Goal: Check status: Check status

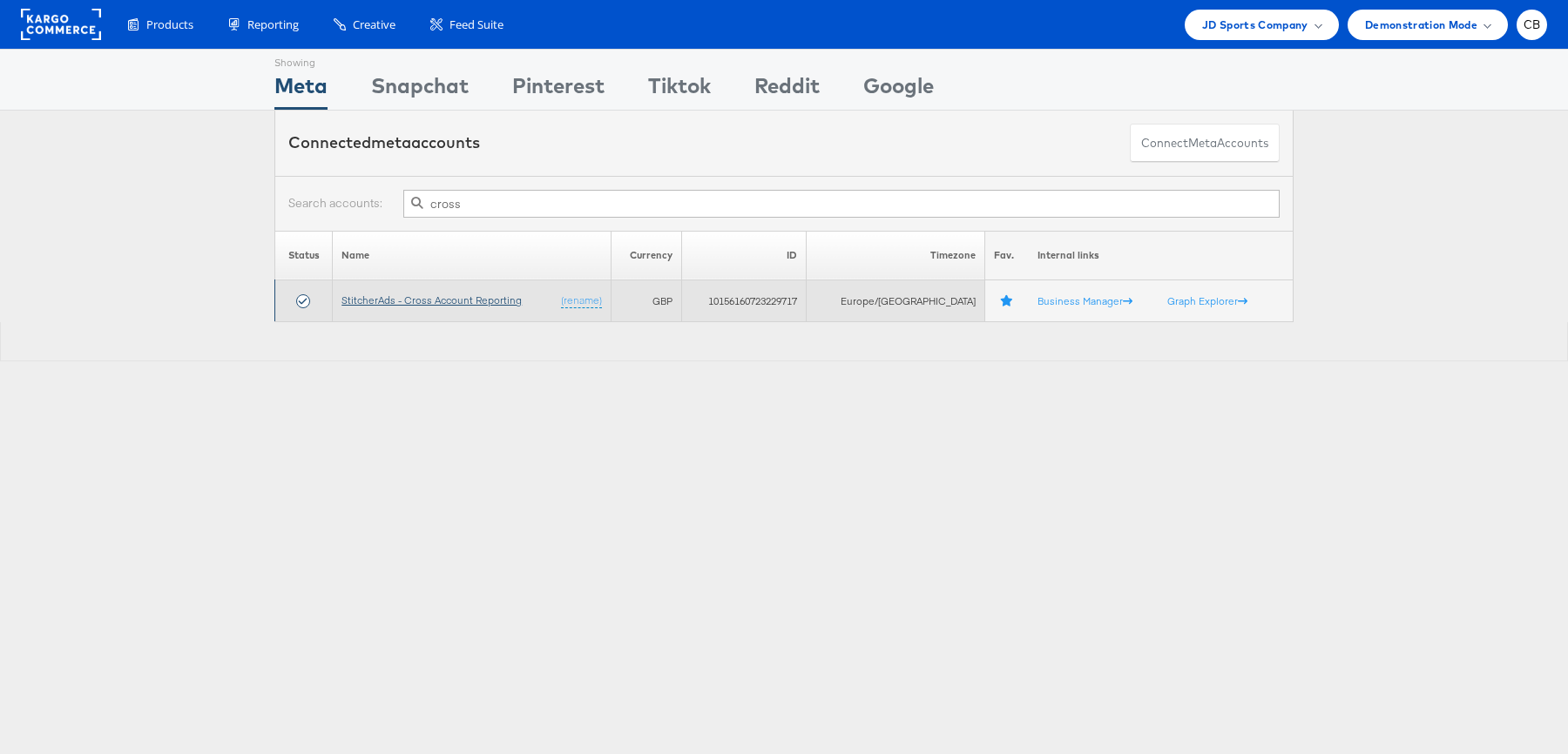
type input "cross"
click at [460, 296] on link "StitcherAds - Cross Account Reporting" at bounding box center [431, 300] width 181 height 13
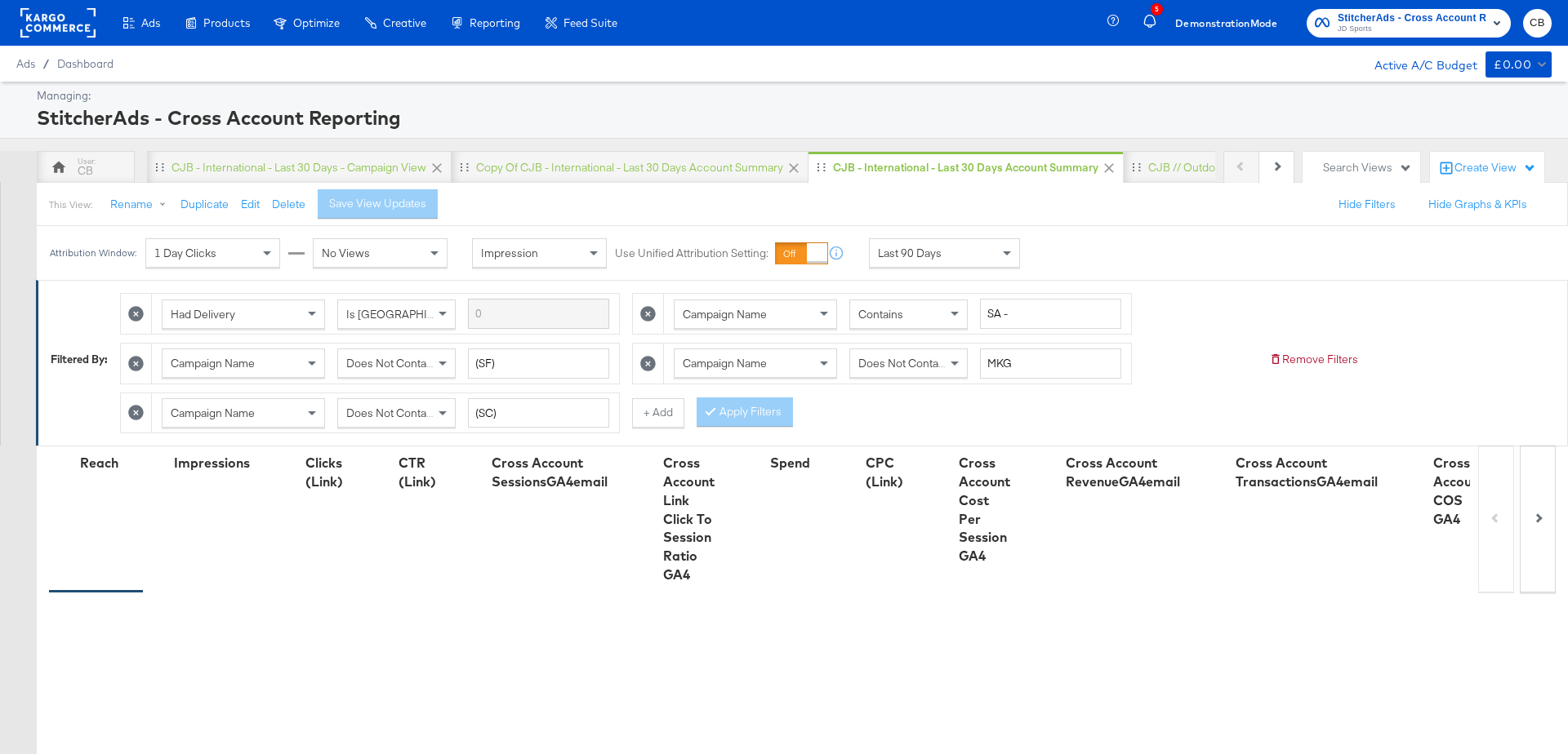
click at [979, 248] on div "Last 90 Days" at bounding box center [944, 252] width 150 height 28
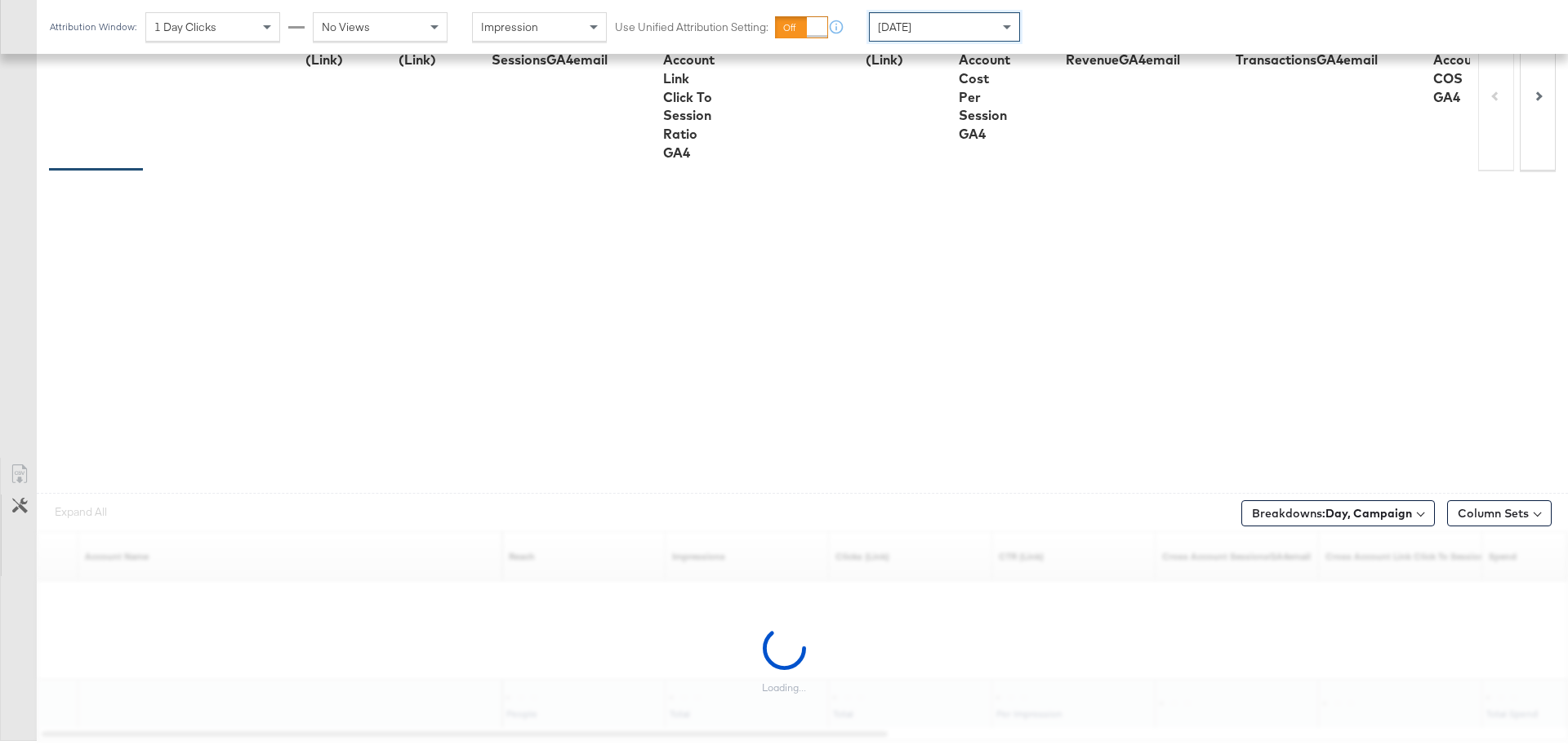
scroll to position [439, 0]
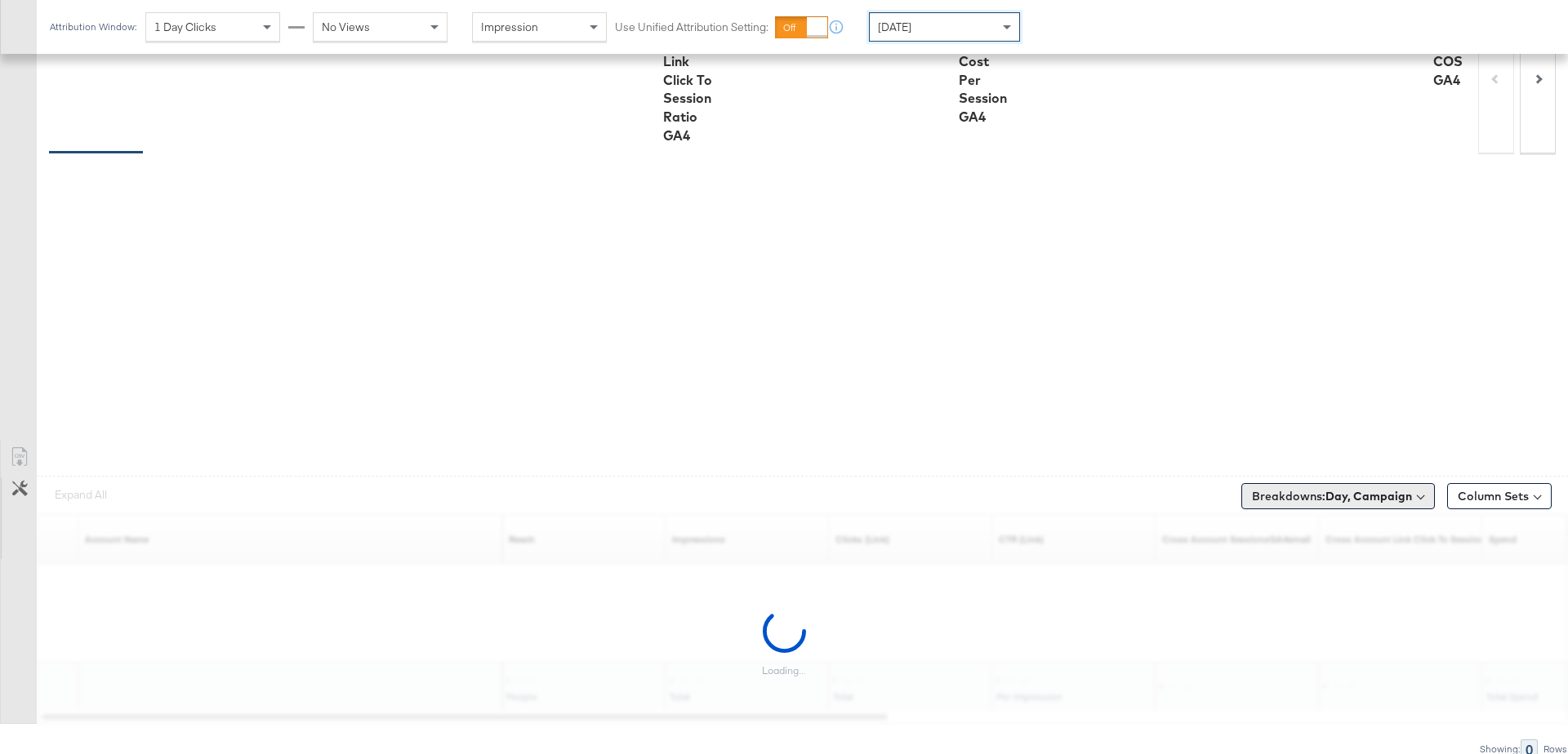
click at [1332, 494] on b "Day, Campaign" at bounding box center [1369, 496] width 87 height 14
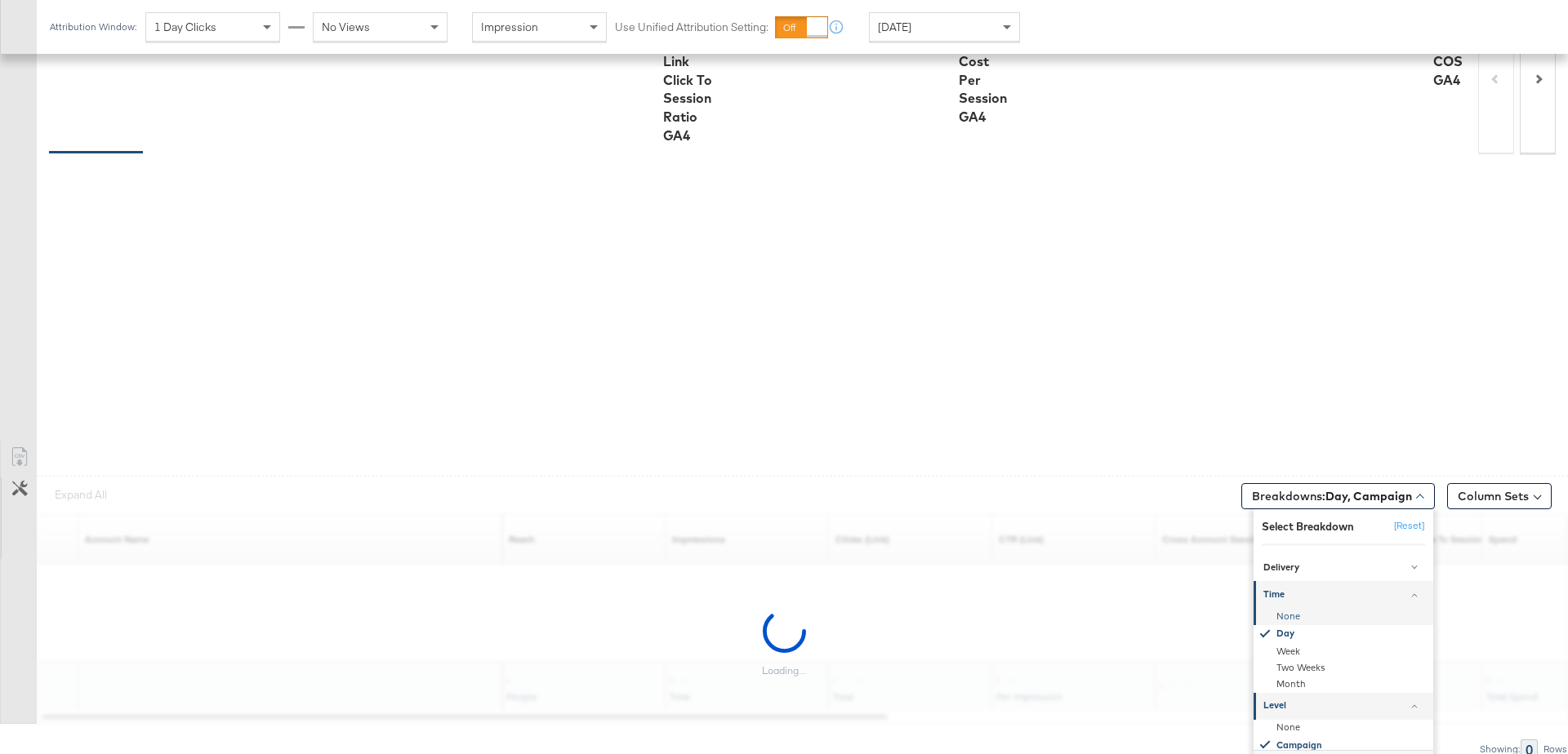
click at [1300, 613] on div "None" at bounding box center [1344, 616] width 178 height 16
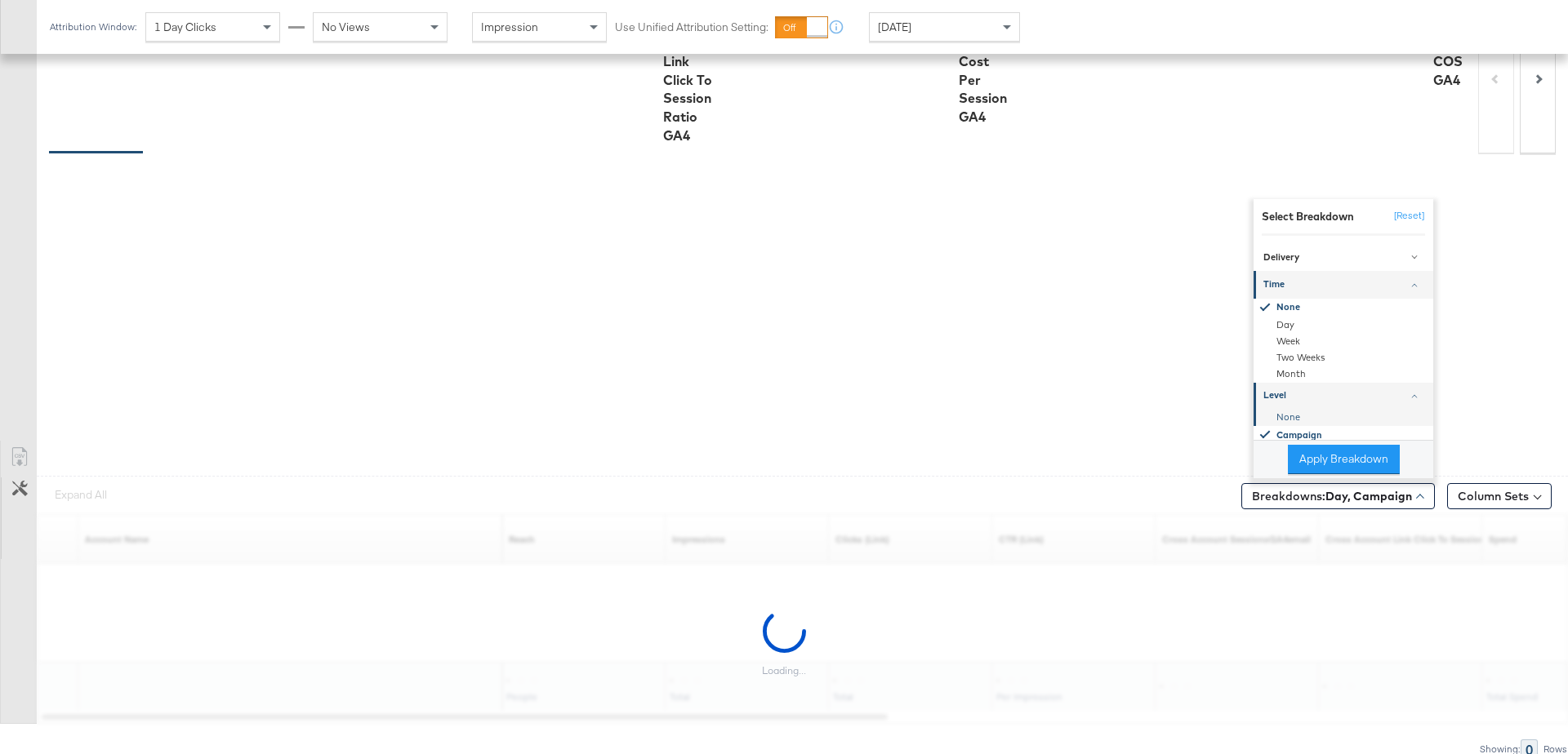
click at [1298, 413] on div "None" at bounding box center [1344, 417] width 178 height 16
click at [1315, 470] on div "Apply Breakdown" at bounding box center [1342, 459] width 179 height 39
click at [1331, 445] on button "Apply Breakdown" at bounding box center [1343, 459] width 112 height 29
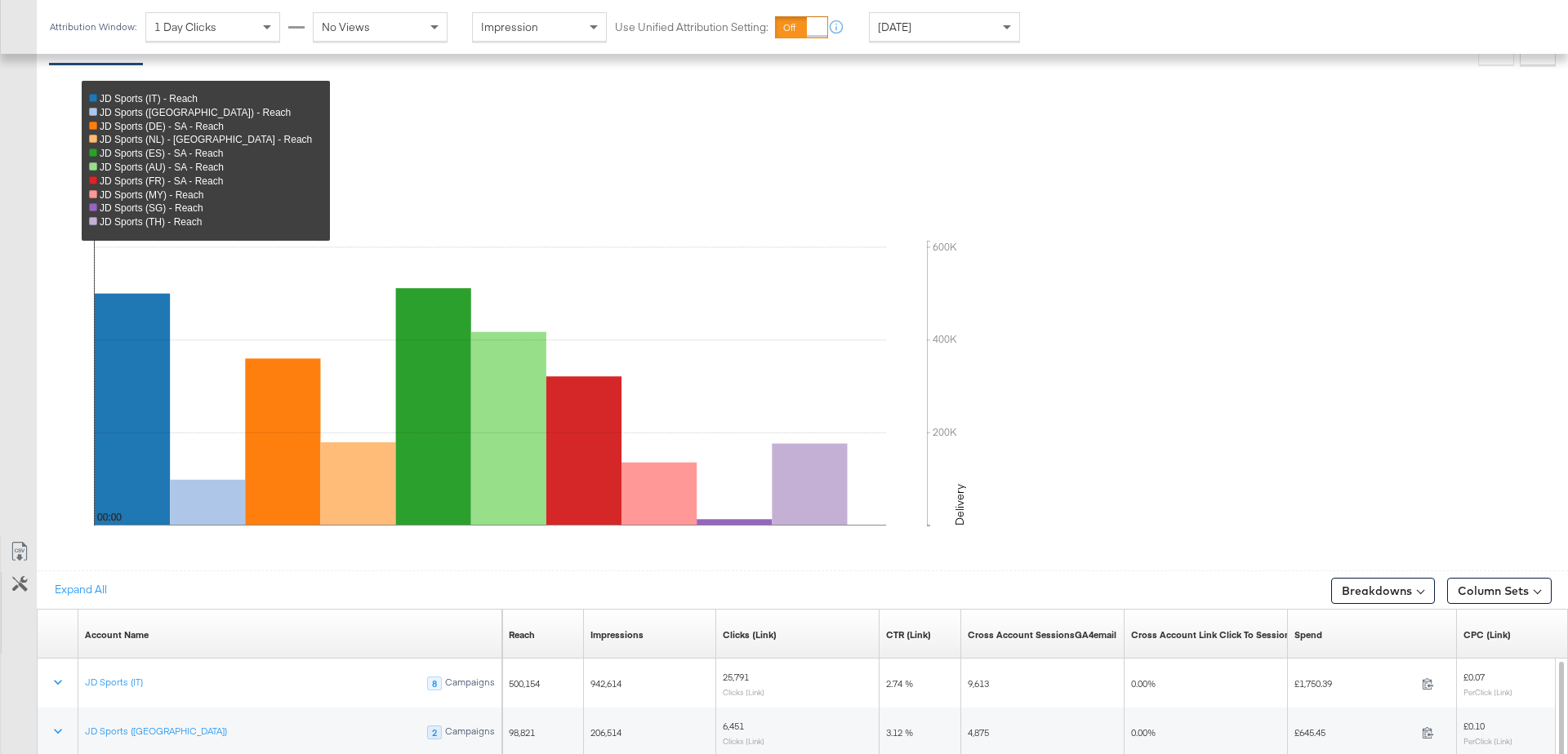
scroll to position [867, 0]
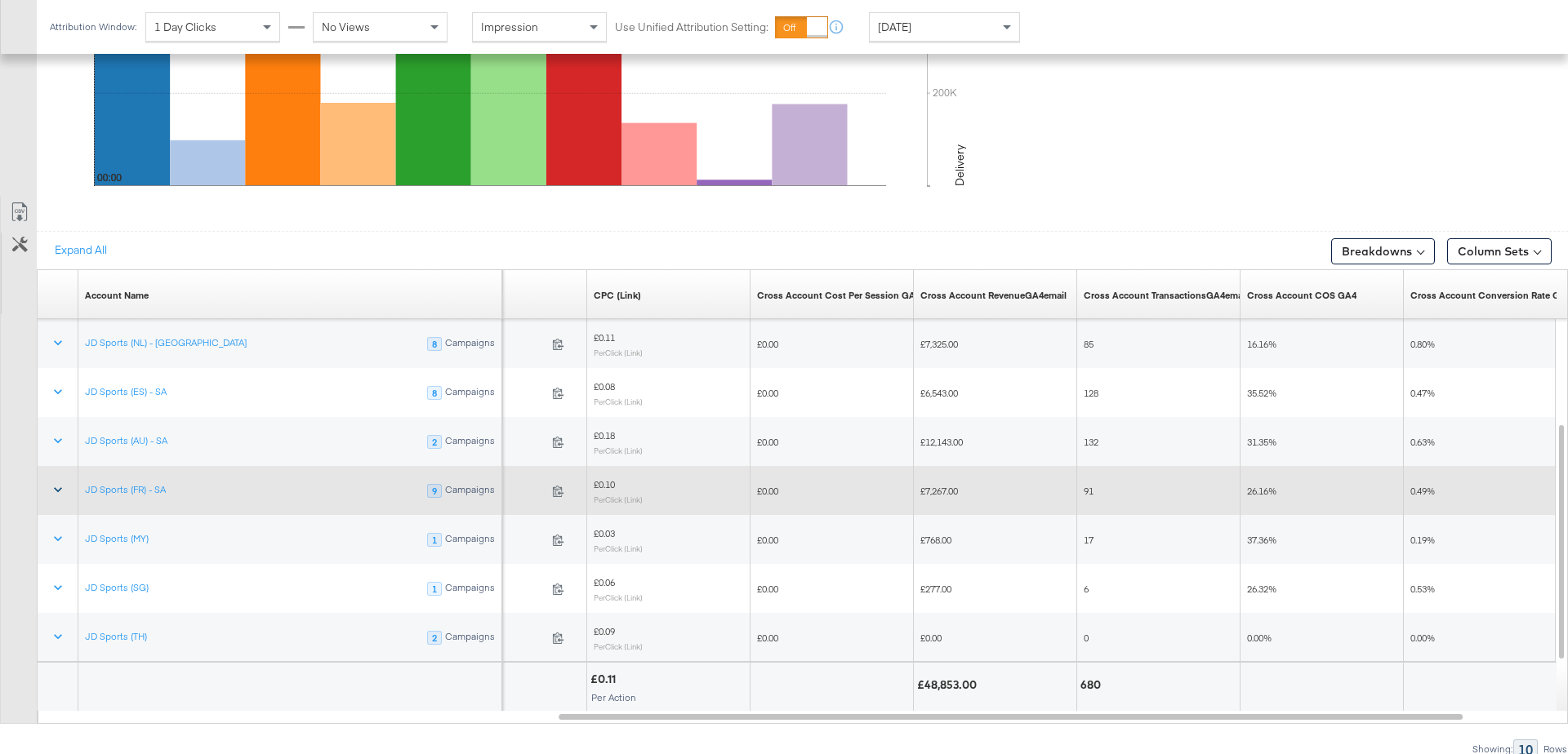
click at [49, 486] on button at bounding box center [58, 491] width 40 height 29
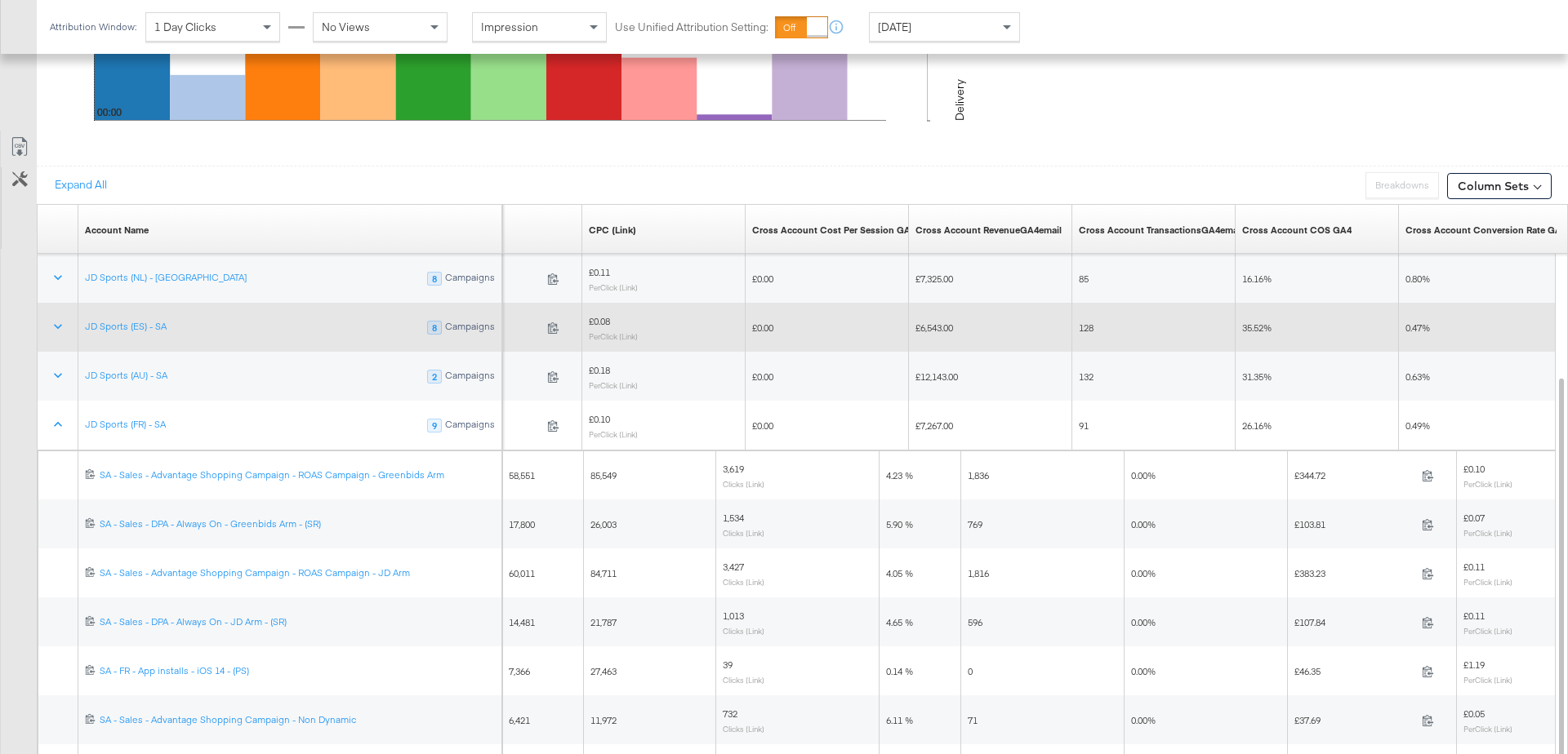
scroll to position [1008, 0]
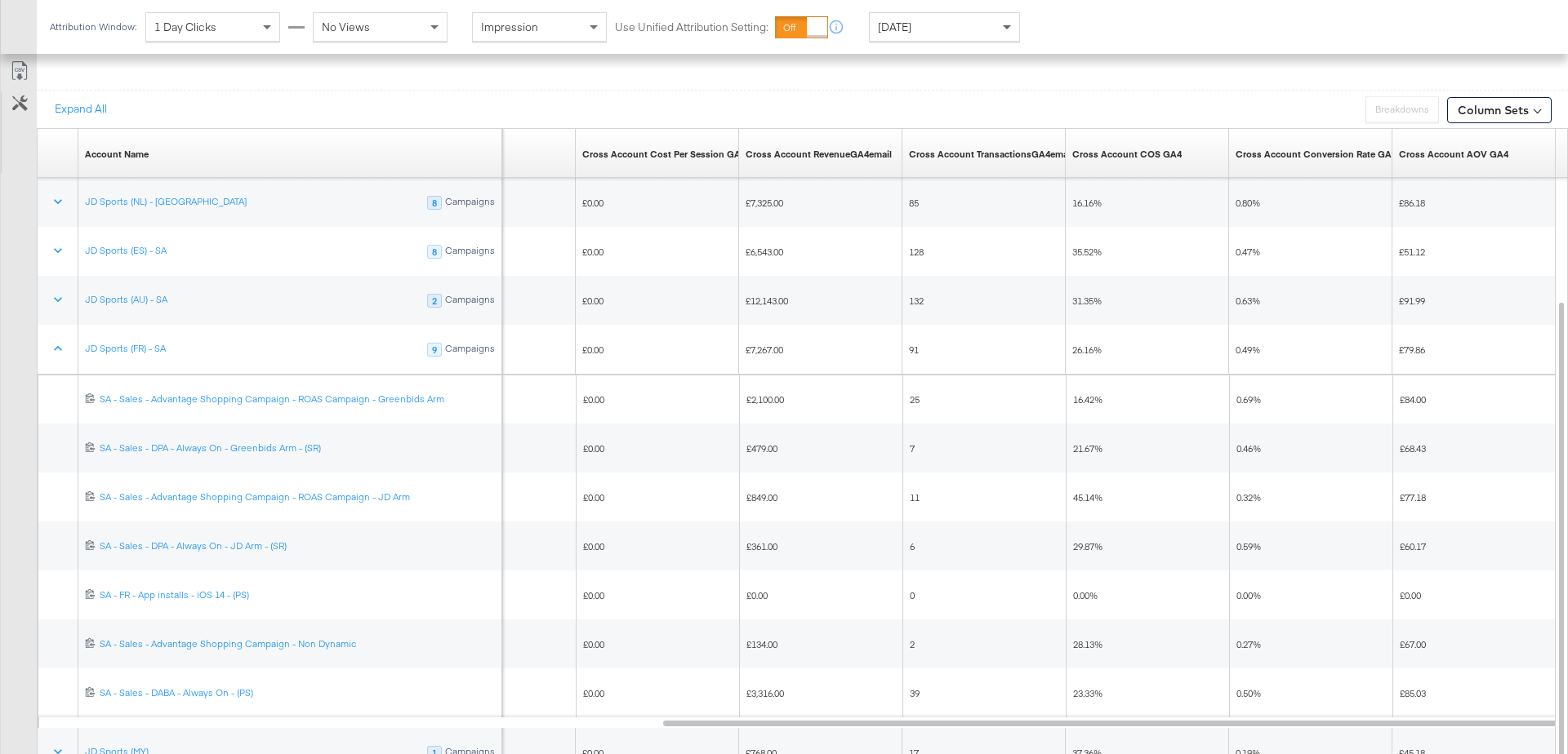
click at [1004, 34] on span at bounding box center [1009, 27] width 20 height 28
click at [1078, 27] on div "[DATE]" at bounding box center [1065, 34] width 27 height 13
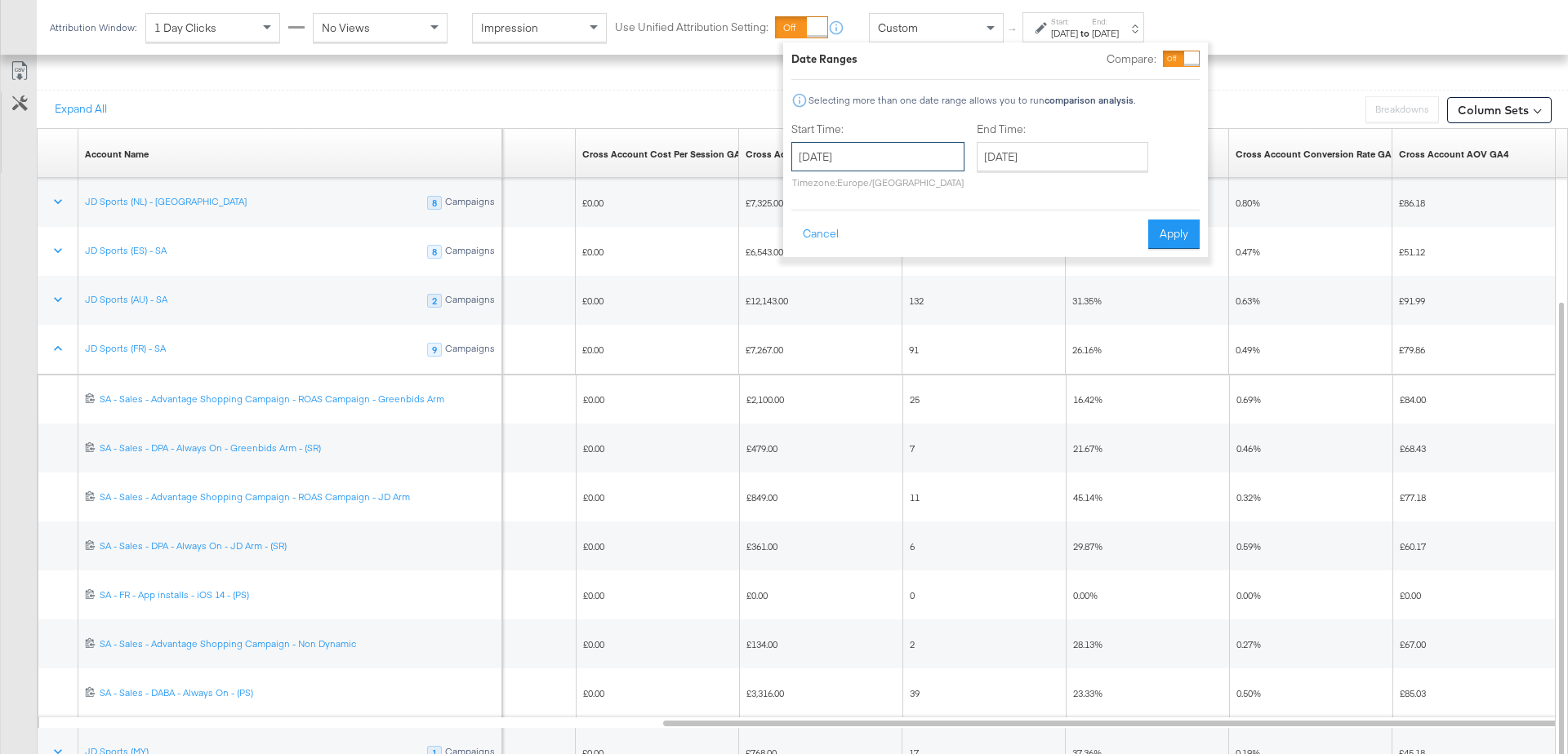
click at [852, 156] on input "[DATE]" at bounding box center [878, 157] width 173 height 29
click at [834, 235] on td "1" at bounding box center [837, 239] width 28 height 23
type input "[DATE]"
click at [1051, 157] on input "[DATE]" at bounding box center [1060, 157] width 172 height 29
click at [1018, 238] on td "1" at bounding box center [1021, 239] width 28 height 23
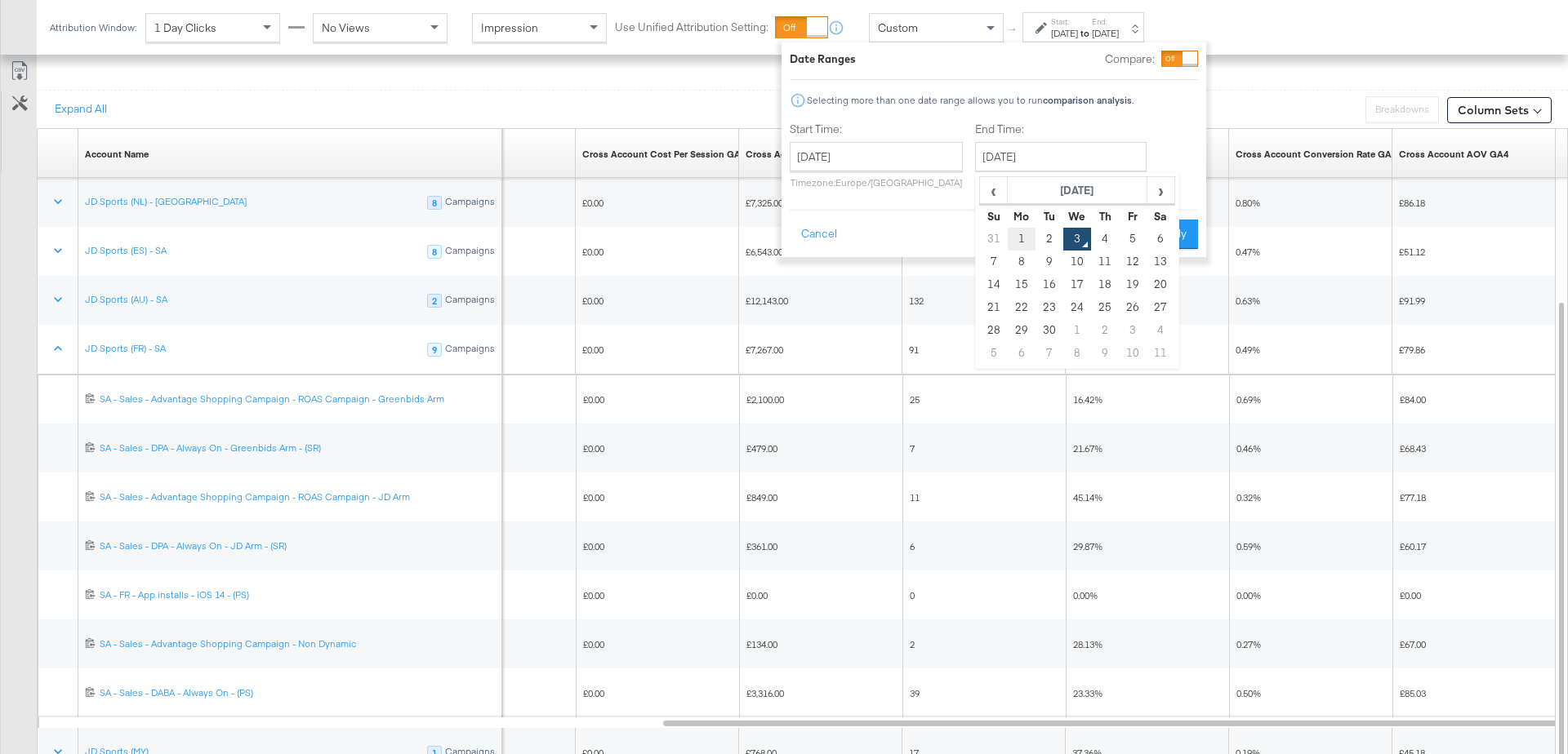
type input "[DATE]"
click at [1169, 222] on button "Apply" at bounding box center [1171, 234] width 51 height 29
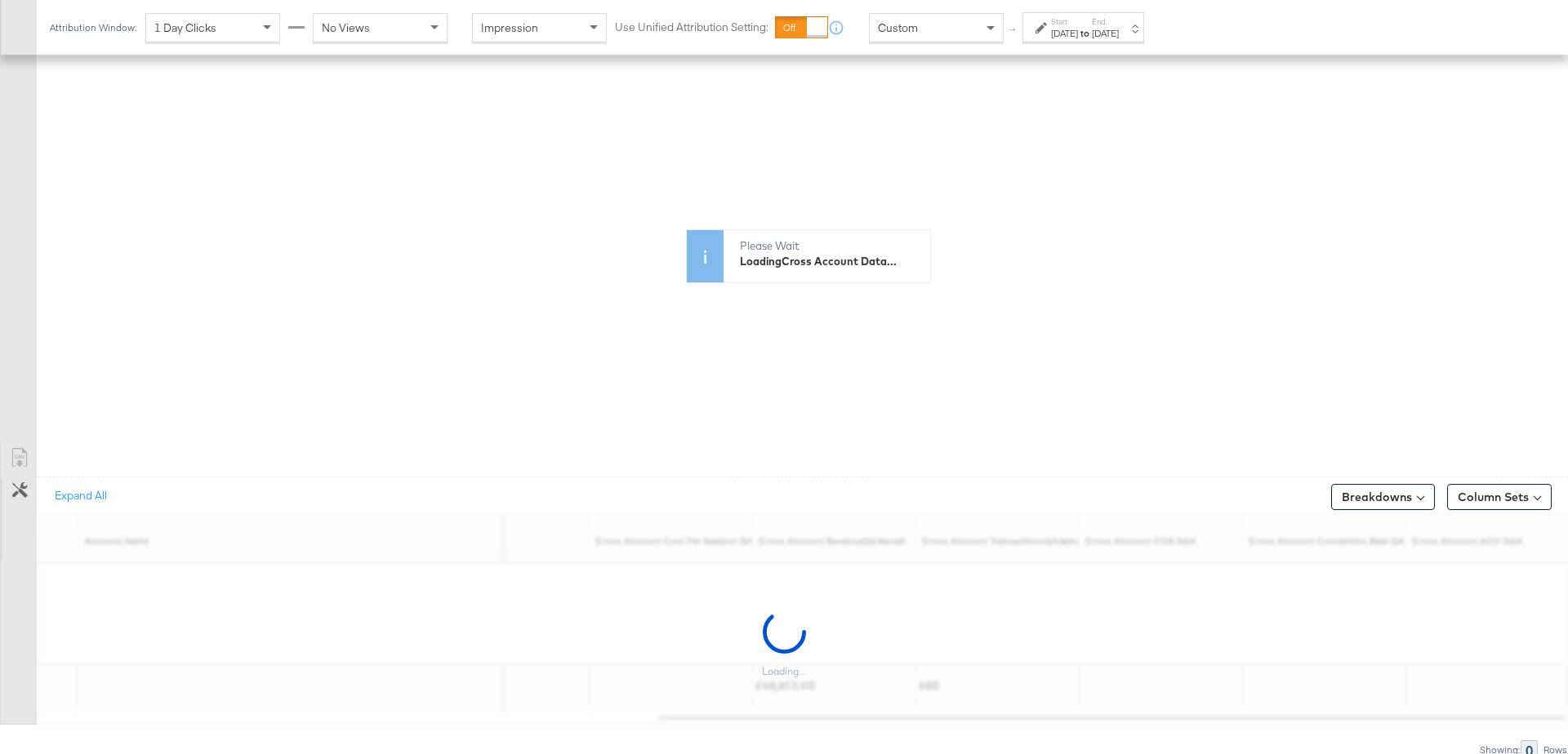
scroll to position [867, 0]
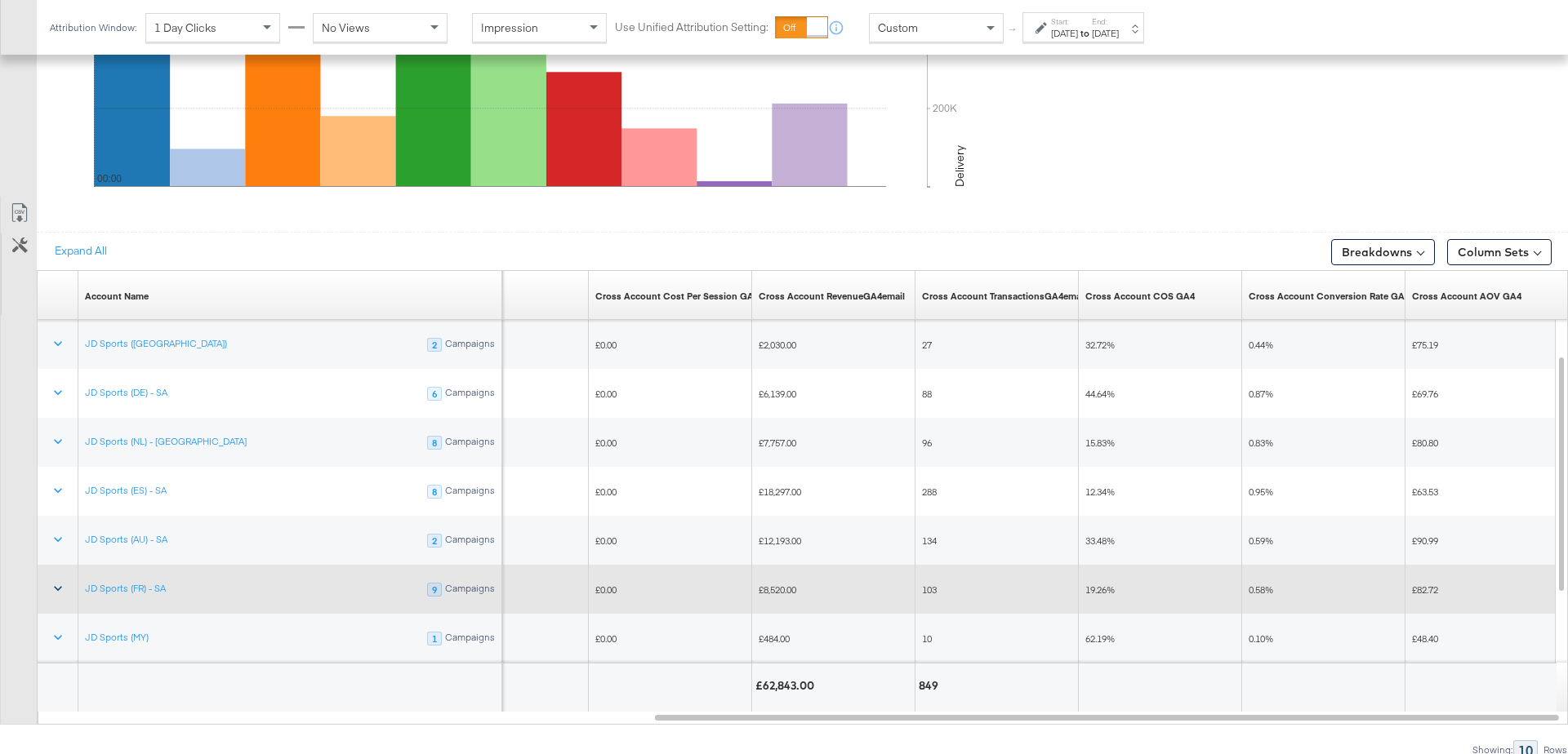
click at [57, 581] on icon at bounding box center [57, 588] width 16 height 16
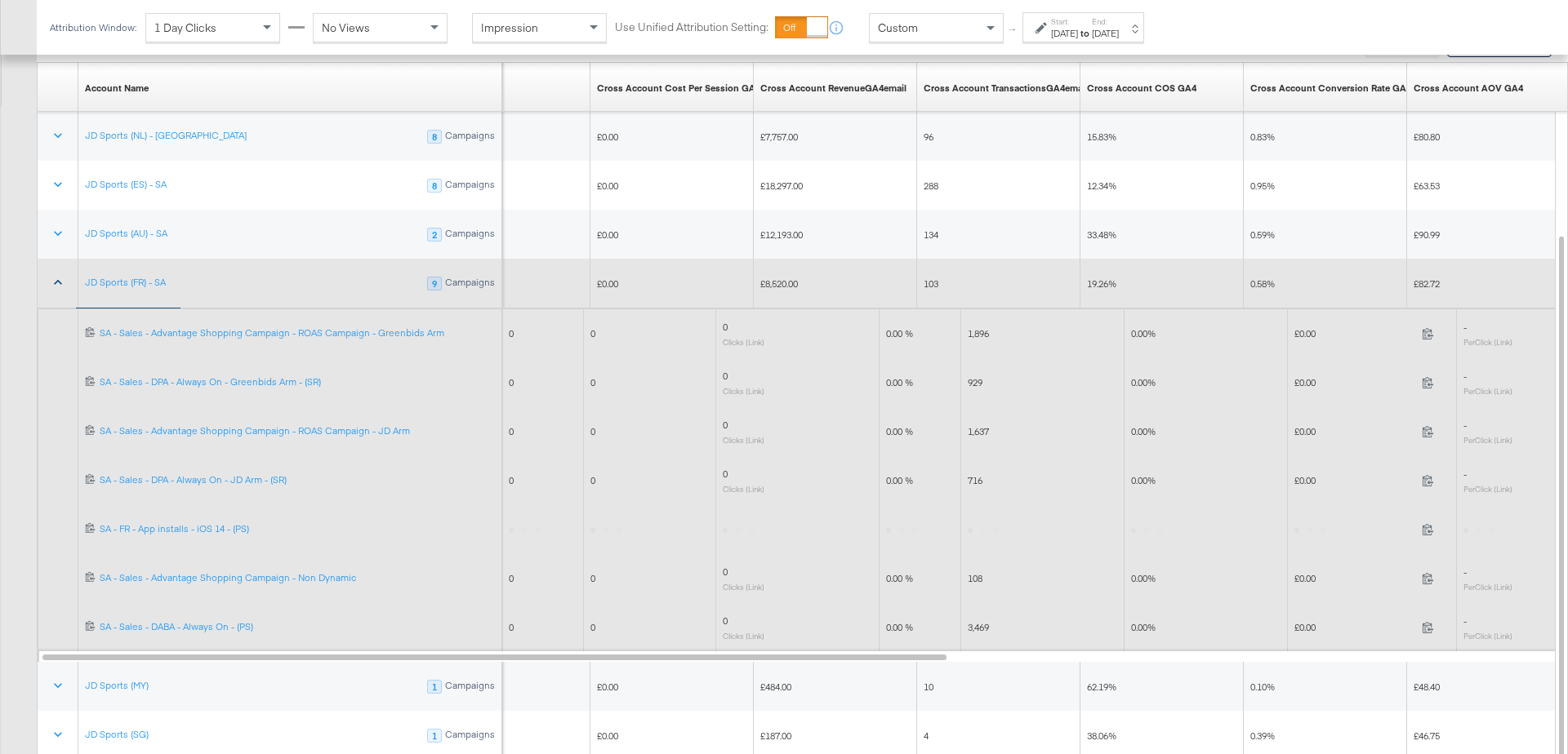
scroll to position [1078, 0]
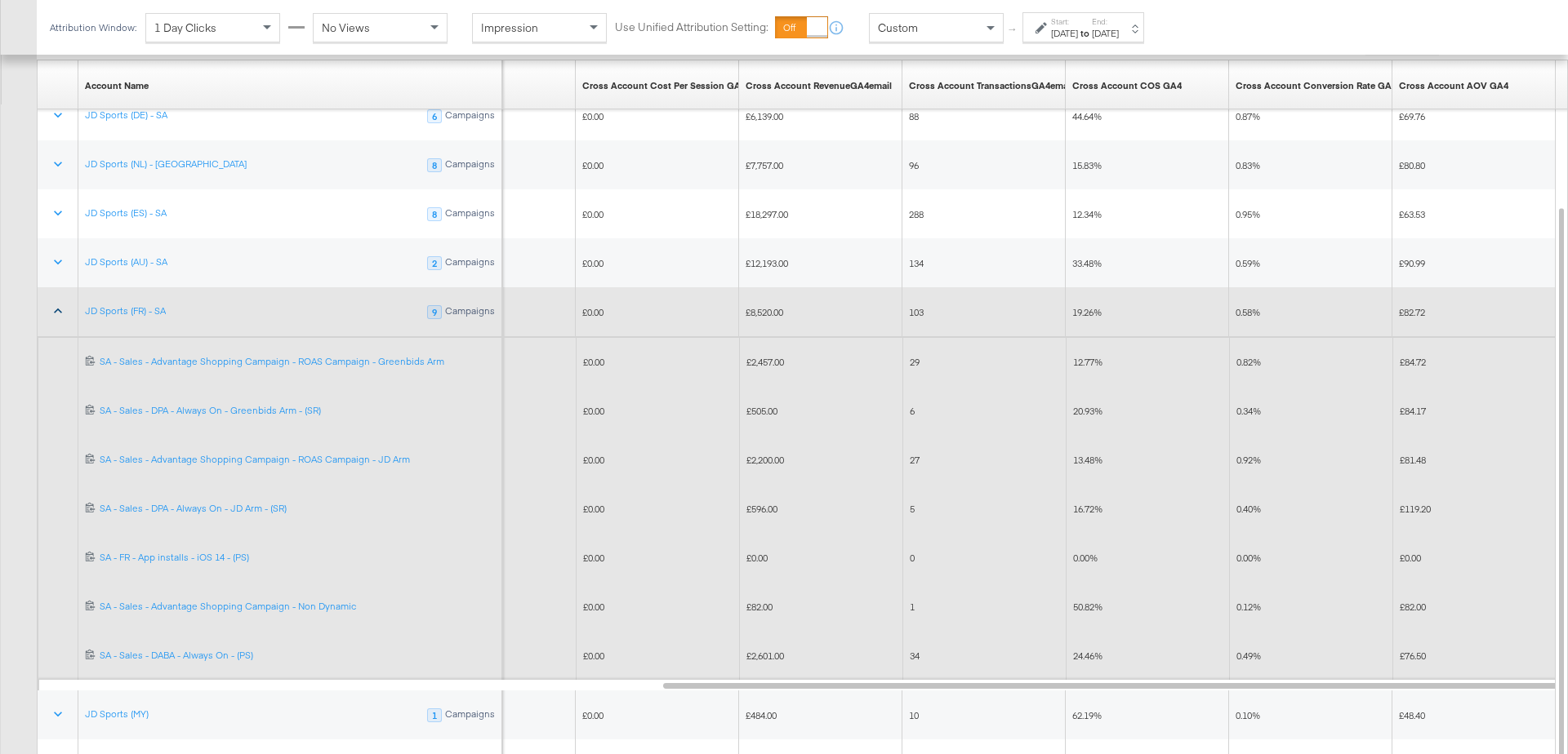
click at [59, 308] on icon at bounding box center [57, 311] width 16 height 16
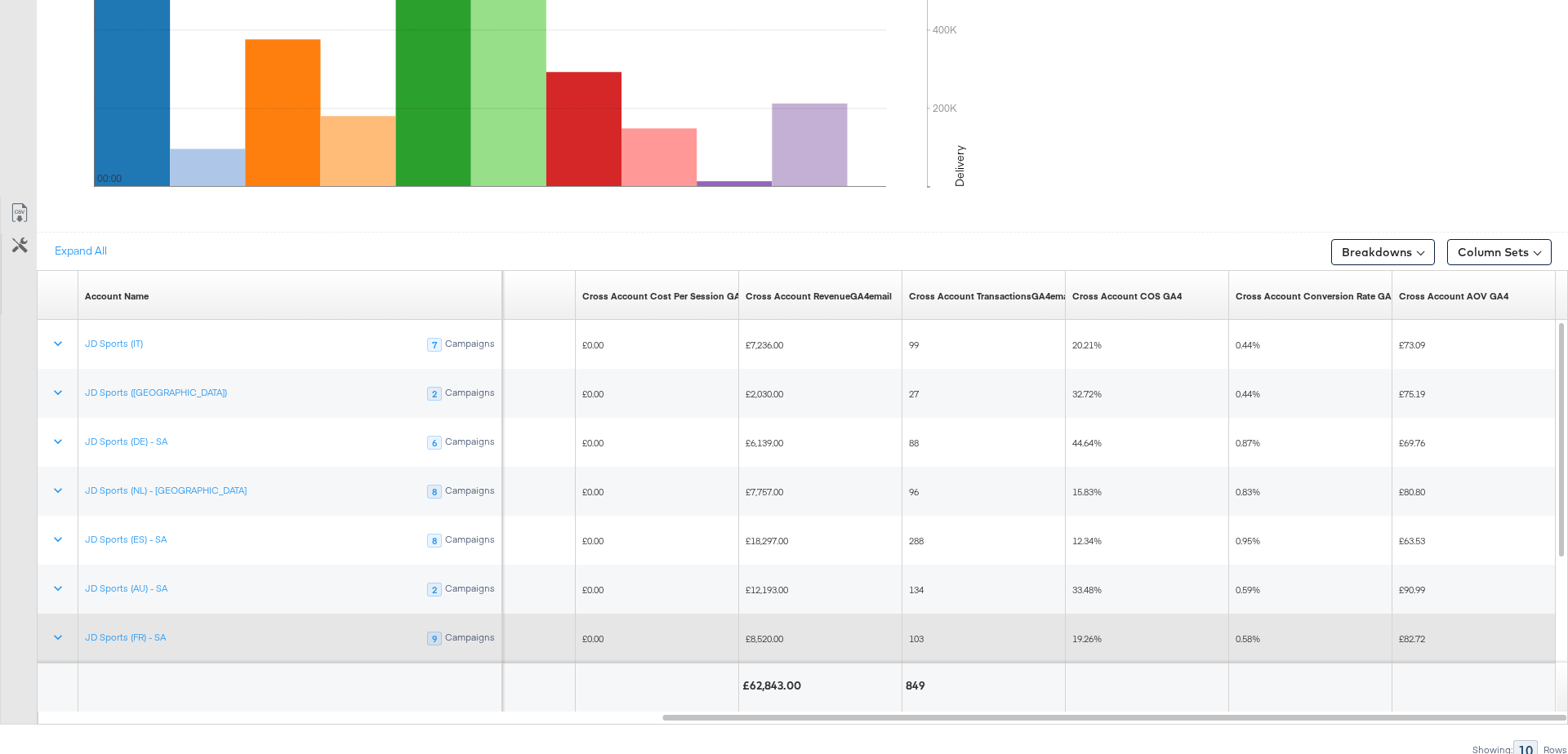
scroll to position [0, 0]
